Goal: Task Accomplishment & Management: Complete application form

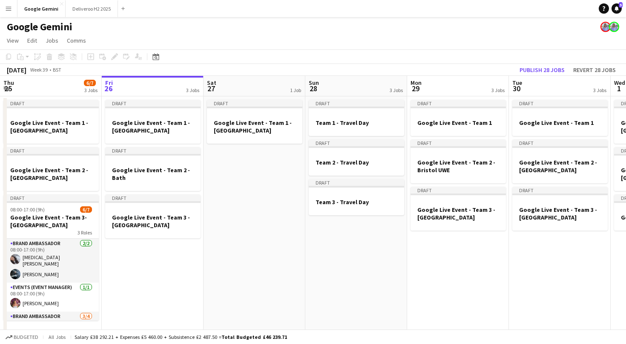
click at [16, 11] on button "Menu" at bounding box center [8, 8] width 17 height 17
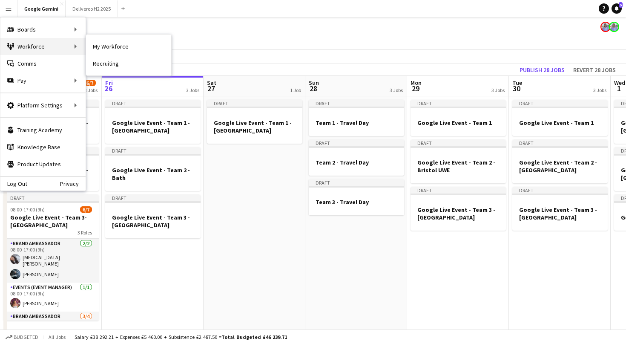
click at [29, 43] on div "Workforce Workforce" at bounding box center [42, 46] width 85 height 17
click at [100, 41] on link "My Workforce" at bounding box center [128, 46] width 85 height 17
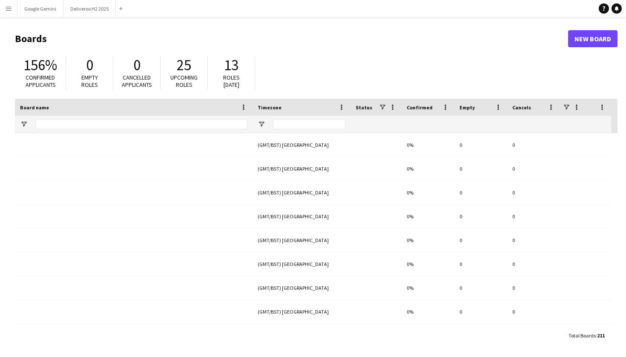
type input "******"
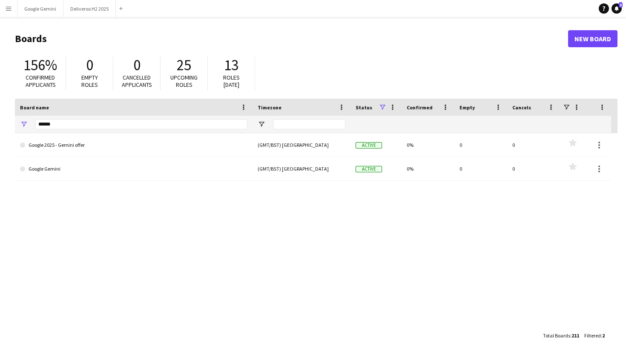
click at [7, 6] on app-icon "Menu" at bounding box center [8, 8] width 7 height 7
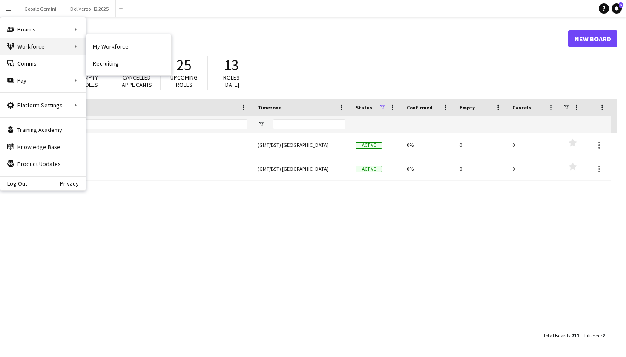
click at [30, 50] on div "Workforce Workforce" at bounding box center [42, 46] width 85 height 17
click at [102, 50] on link "My Workforce" at bounding box center [128, 46] width 85 height 17
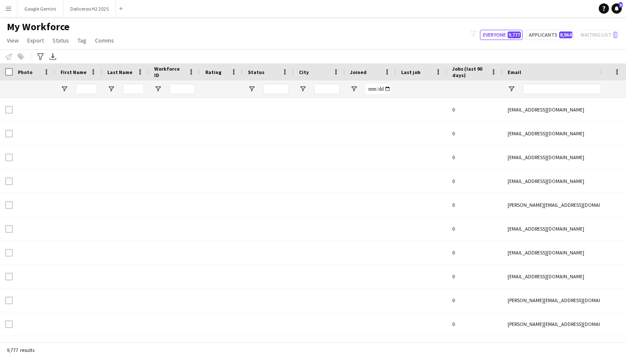
type input "****"
type input "**********"
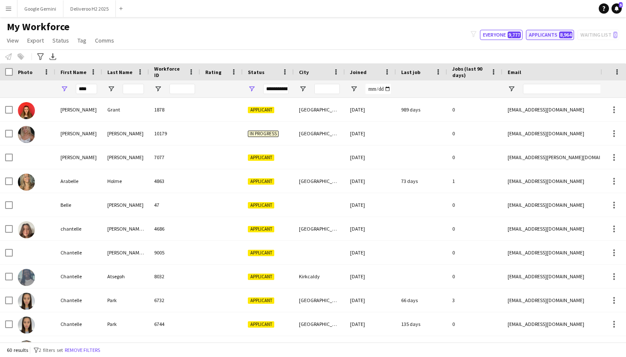
click at [553, 31] on button "Applicants 8,964" at bounding box center [550, 35] width 48 height 10
type input "**********"
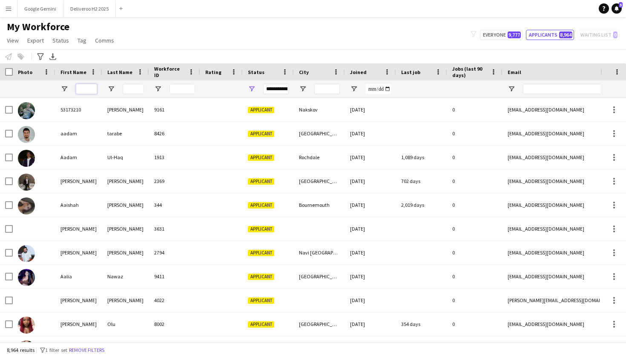
click at [89, 89] on input "First Name Filter Input" at bounding box center [86, 89] width 21 height 10
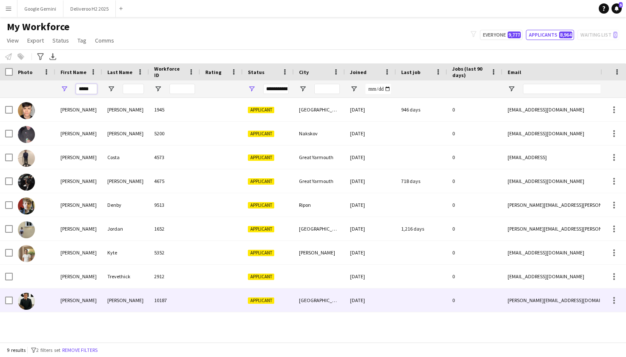
type input "*****"
click at [199, 295] on div "10187" at bounding box center [174, 300] width 51 height 23
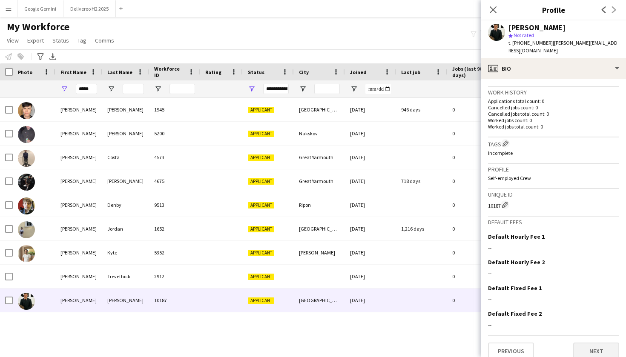
click at [596, 343] on button "Next" at bounding box center [596, 351] width 46 height 17
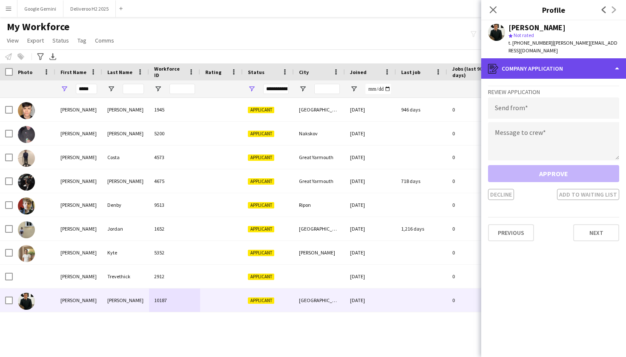
click at [615, 59] on div "register Company application" at bounding box center [553, 68] width 145 height 20
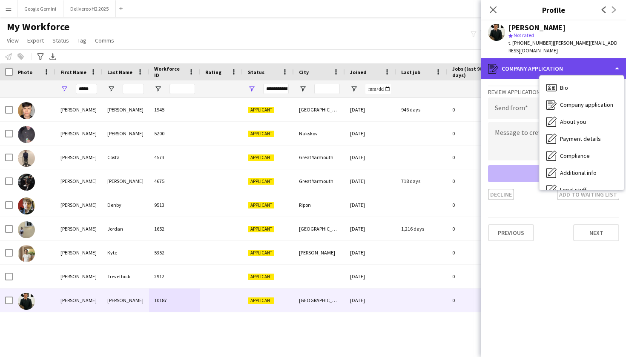
click at [615, 59] on div "register Company application" at bounding box center [553, 68] width 145 height 20
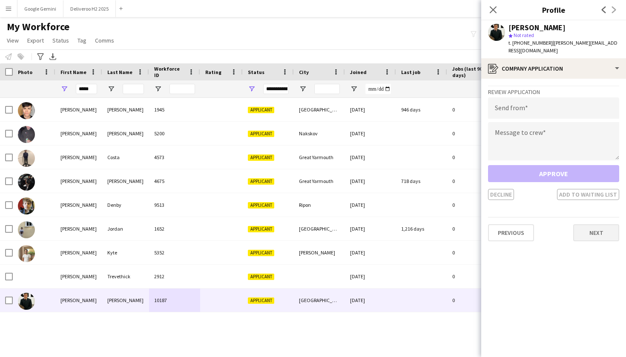
click at [595, 224] on button "Next" at bounding box center [596, 232] width 46 height 17
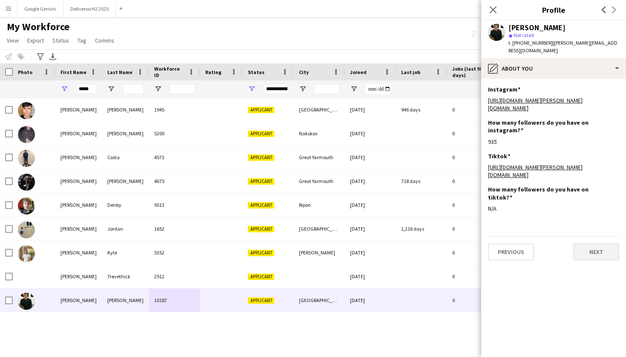
click at [594, 244] on button "Next" at bounding box center [596, 252] width 46 height 17
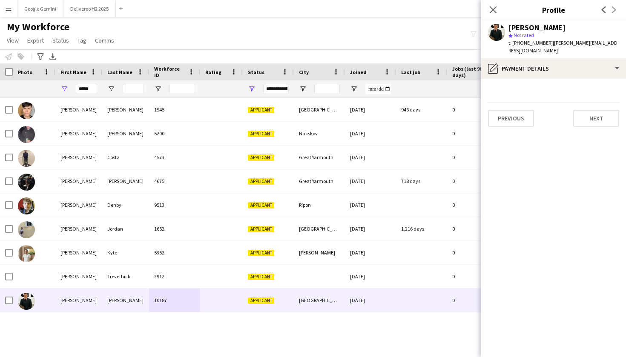
click at [596, 119] on app-section-data-types "Previous Next" at bounding box center [553, 218] width 145 height 278
click at [596, 115] on button "Next" at bounding box center [596, 118] width 46 height 17
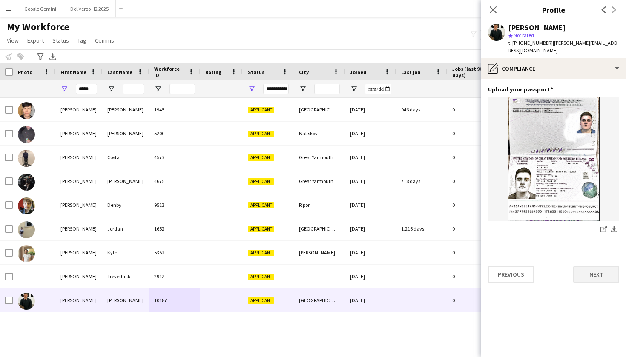
click at [611, 266] on button "Next" at bounding box center [596, 274] width 46 height 17
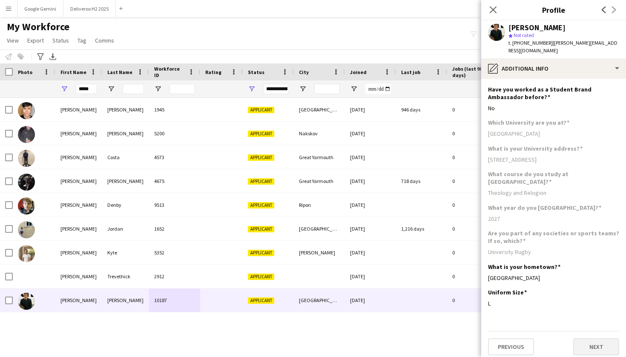
click at [602, 338] on button "Next" at bounding box center [596, 346] width 46 height 17
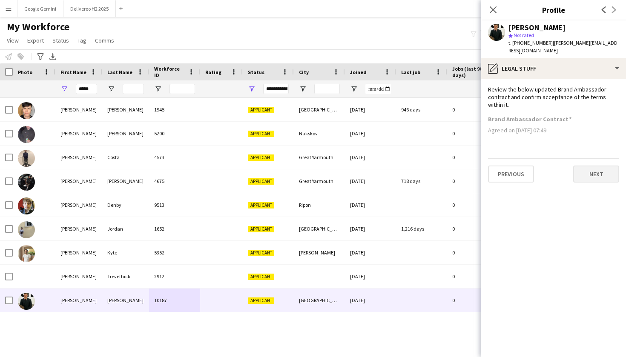
click at [601, 166] on button "Next" at bounding box center [596, 174] width 46 height 17
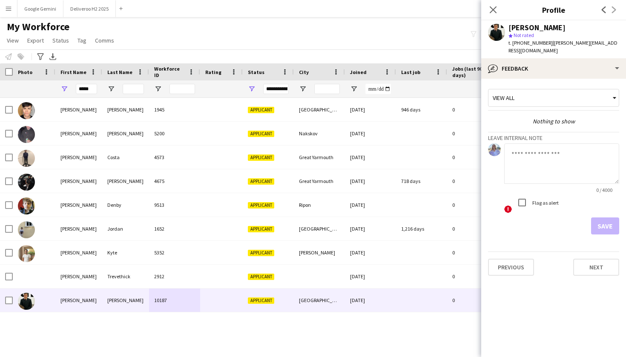
click at [605, 223] on div "Save" at bounding box center [553, 226] width 131 height 17
click at [522, 252] on div "Previous Next" at bounding box center [553, 264] width 131 height 24
click at [522, 259] on button "Previous" at bounding box center [511, 267] width 46 height 17
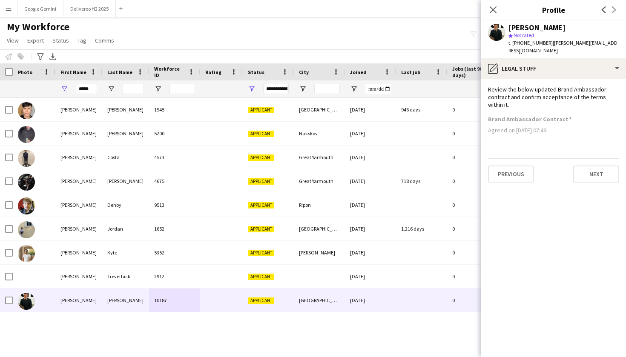
click at [522, 255] on app-section-data-types "Review the below updated Brand Ambassador contract and confirm acceptance of th…" at bounding box center [553, 218] width 145 height 278
click at [518, 173] on button "Previous" at bounding box center [511, 174] width 46 height 17
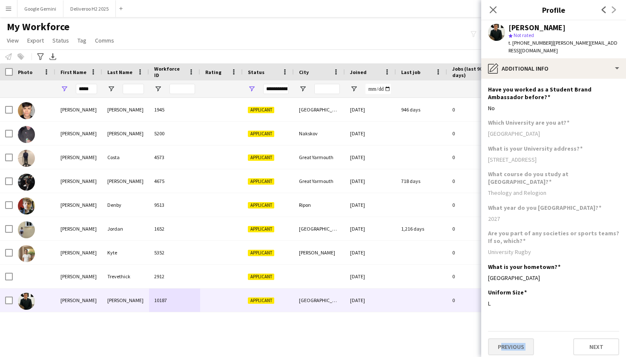
click at [518, 189] on div "Theology and Relogion" at bounding box center [553, 193] width 131 height 8
click at [511, 338] on button "Previous" at bounding box center [511, 346] width 46 height 17
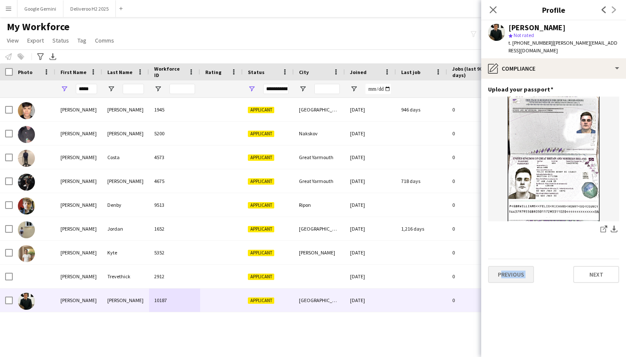
click at [519, 270] on button "Previous" at bounding box center [511, 274] width 46 height 17
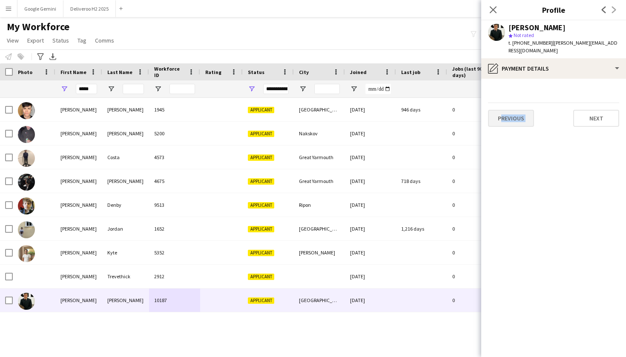
click at [524, 113] on button "Previous" at bounding box center [511, 118] width 46 height 17
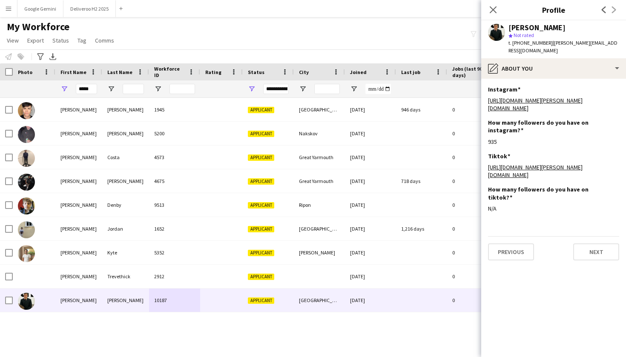
click at [517, 244] on app-section-data-types "Instagram Edit this field [URL][DOMAIN_NAME][PERSON_NAME][DOMAIN_NAME] How many…" at bounding box center [553, 218] width 145 height 278
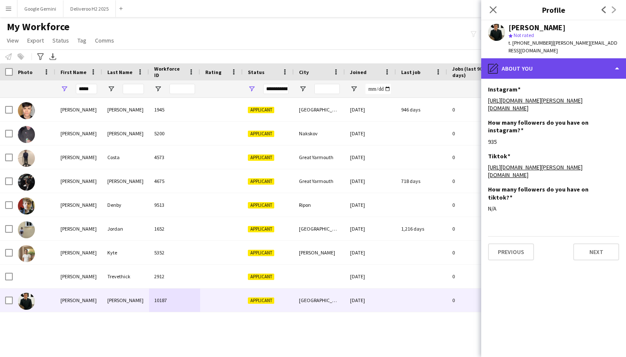
click at [617, 68] on div "pencil4 About you" at bounding box center [553, 68] width 145 height 20
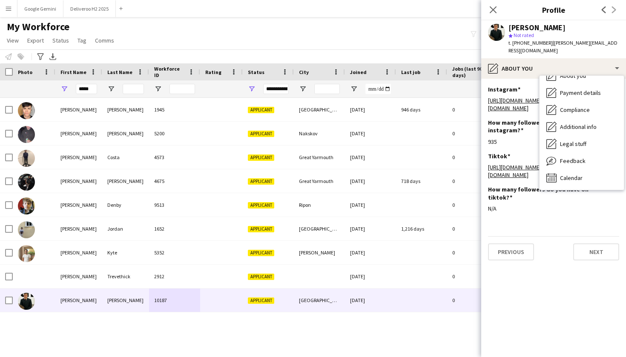
click at [531, 2] on div "Close pop-in Profile Previous Next" at bounding box center [553, 10] width 145 height 20
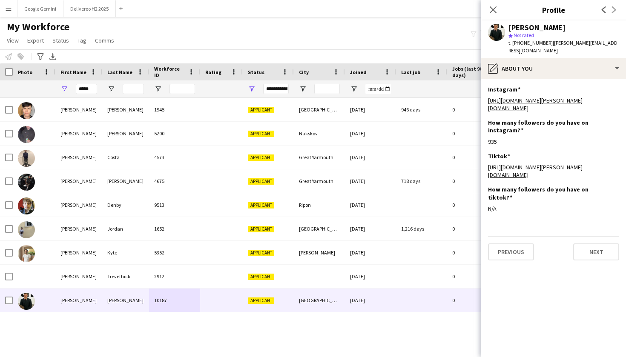
click at [600, 6] on app-icon "Previous" at bounding box center [604, 10] width 10 height 10
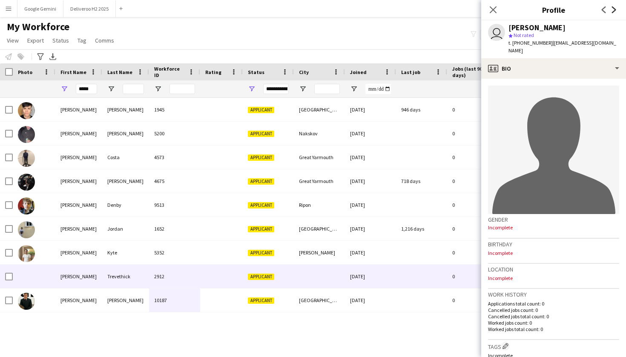
click at [616, 11] on icon "Next" at bounding box center [614, 9] width 7 height 7
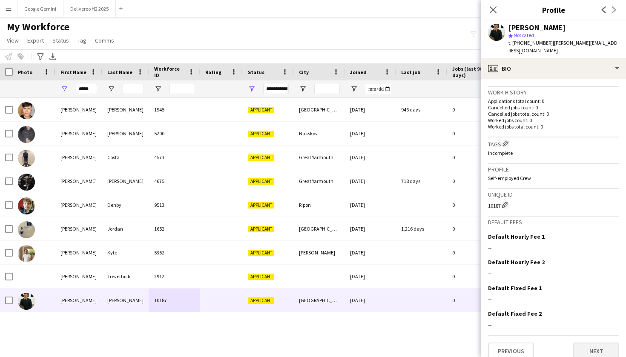
click at [591, 343] on button "Next" at bounding box center [596, 351] width 46 height 17
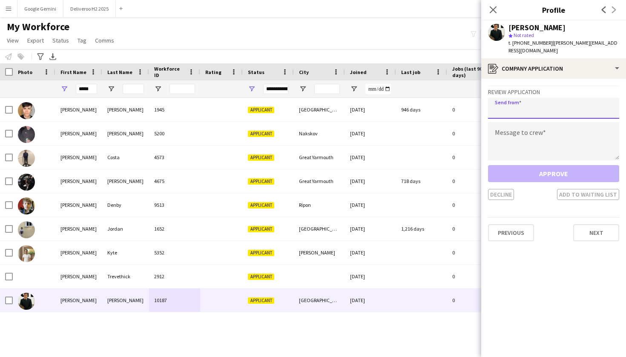
click at [548, 104] on input "email" at bounding box center [553, 107] width 131 height 21
type input "*"
type input "**********"
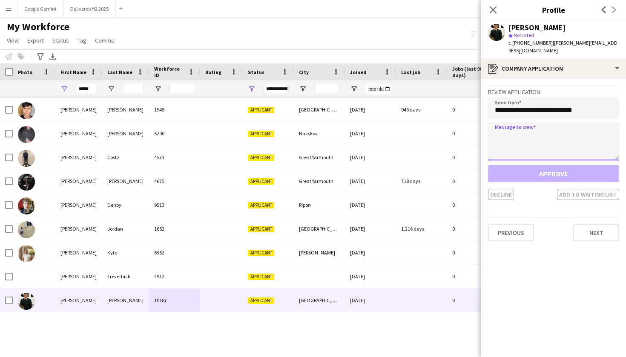
click at [558, 122] on textarea at bounding box center [553, 141] width 131 height 38
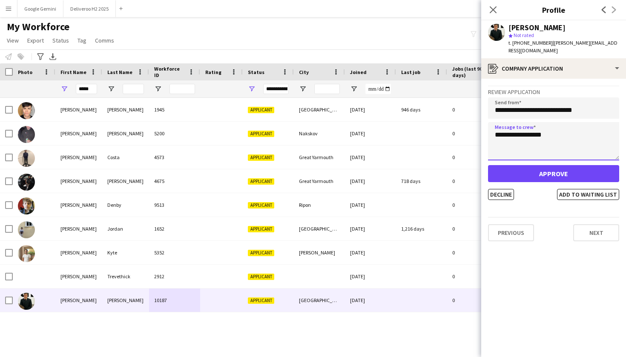
type textarea "**********"
click at [584, 167] on button "Approve" at bounding box center [553, 173] width 131 height 17
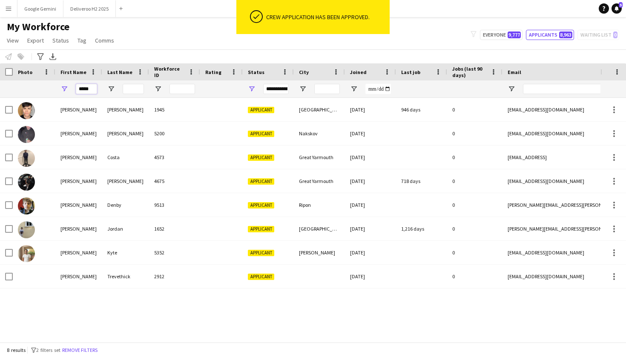
drag, startPoint x: 96, startPoint y: 89, endPoint x: 75, endPoint y: 89, distance: 20.9
click at [75, 89] on div "*****" at bounding box center [78, 88] width 47 height 17
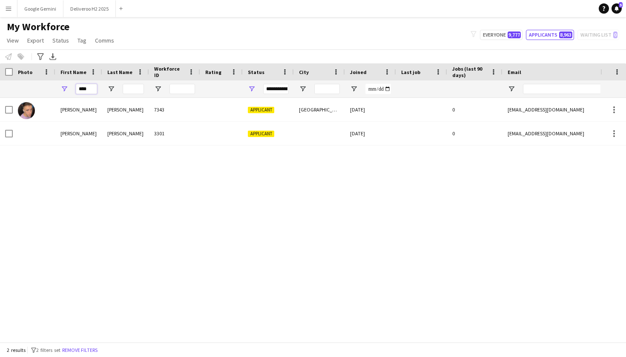
type input "***"
click at [129, 89] on input "Last Name Filter Input" at bounding box center [133, 89] width 21 height 10
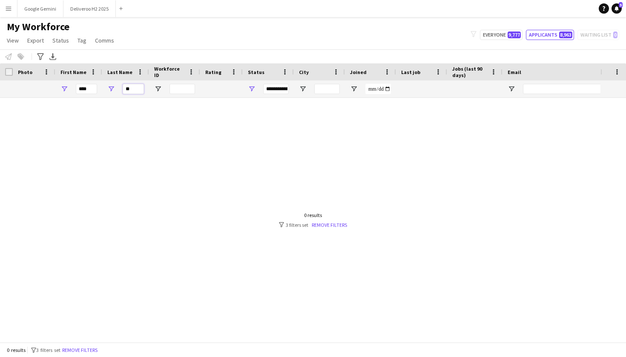
type input "*"
click at [179, 125] on div "3301" at bounding box center [174, 133] width 51 height 23
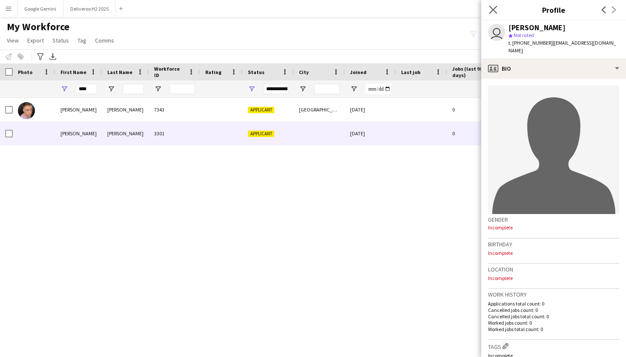
click at [489, 8] on app-icon "Close pop-in" at bounding box center [493, 10] width 12 height 12
